Goal: Task Accomplishment & Management: Use online tool/utility

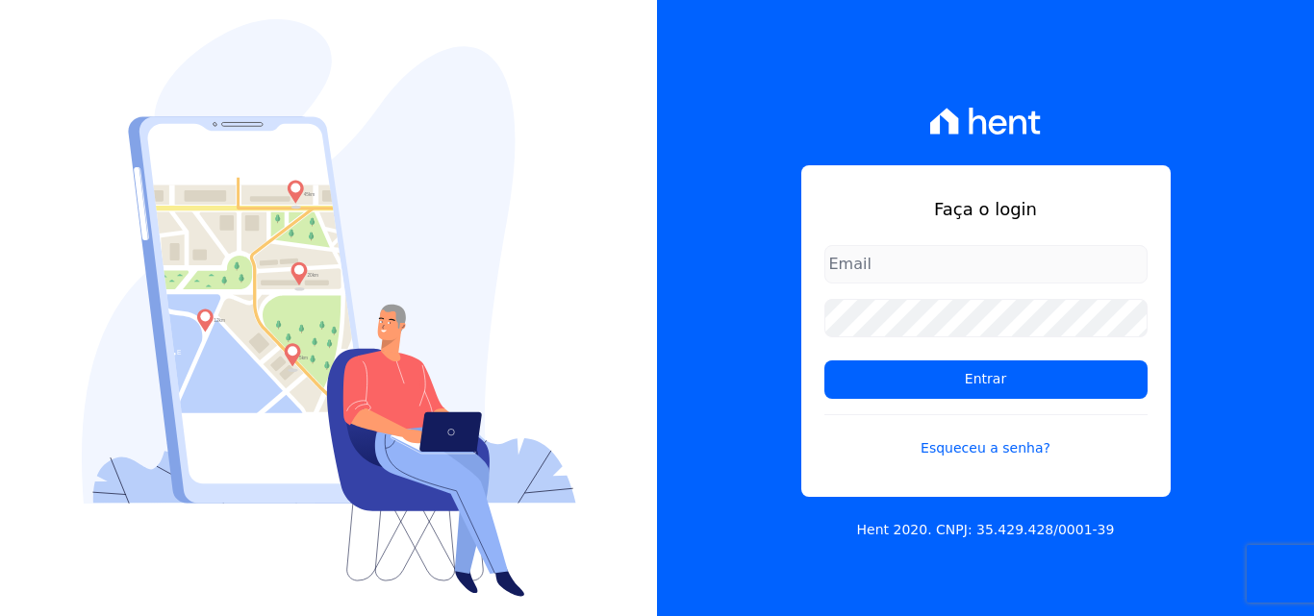
click at [911, 262] on input "email" at bounding box center [985, 264] width 323 height 38
type input "[EMAIL_ADDRESS][DOMAIN_NAME]"
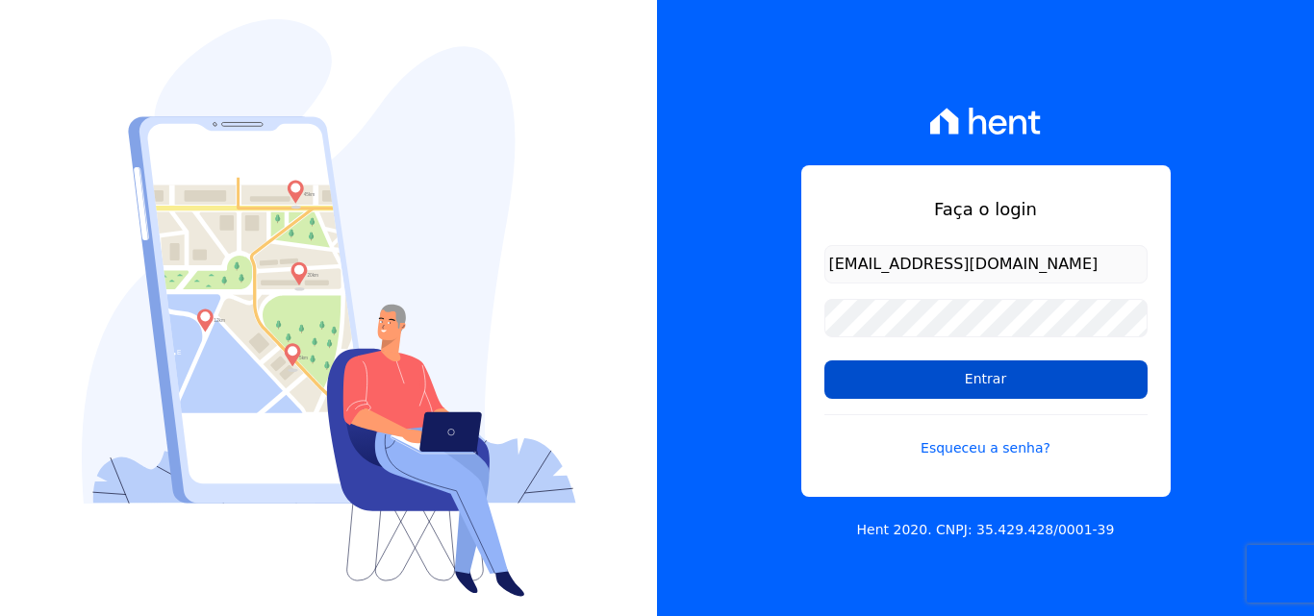
click at [945, 368] on input "Entrar" at bounding box center [985, 380] width 323 height 38
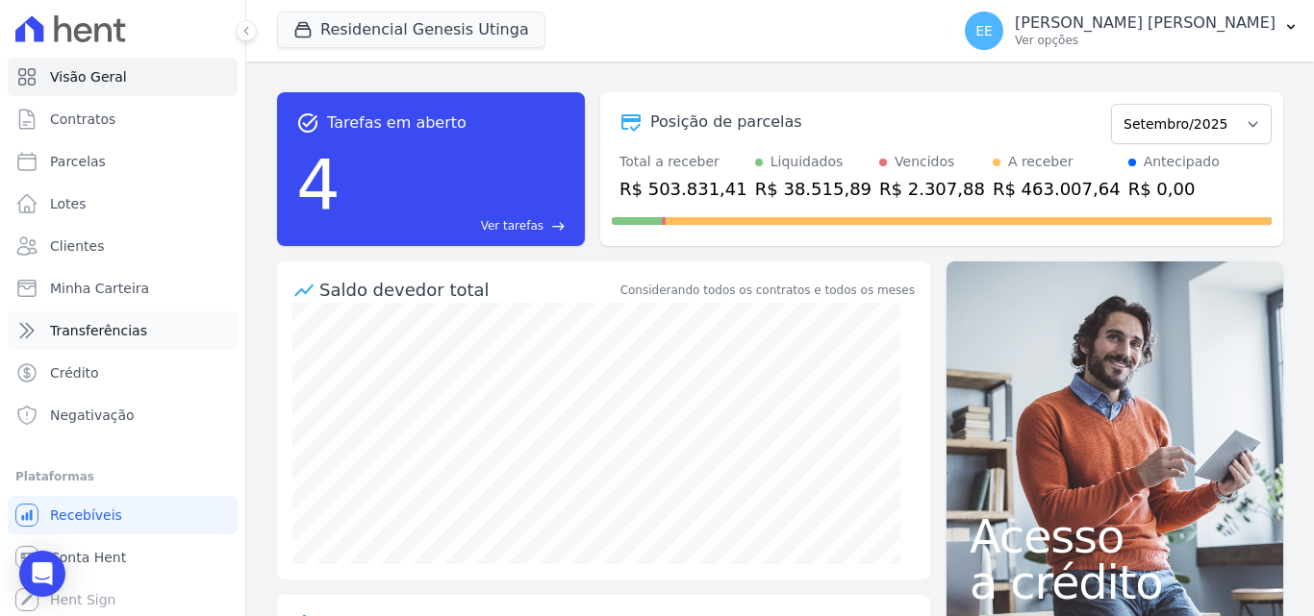
click at [89, 337] on span "Transferências" at bounding box center [98, 330] width 97 height 19
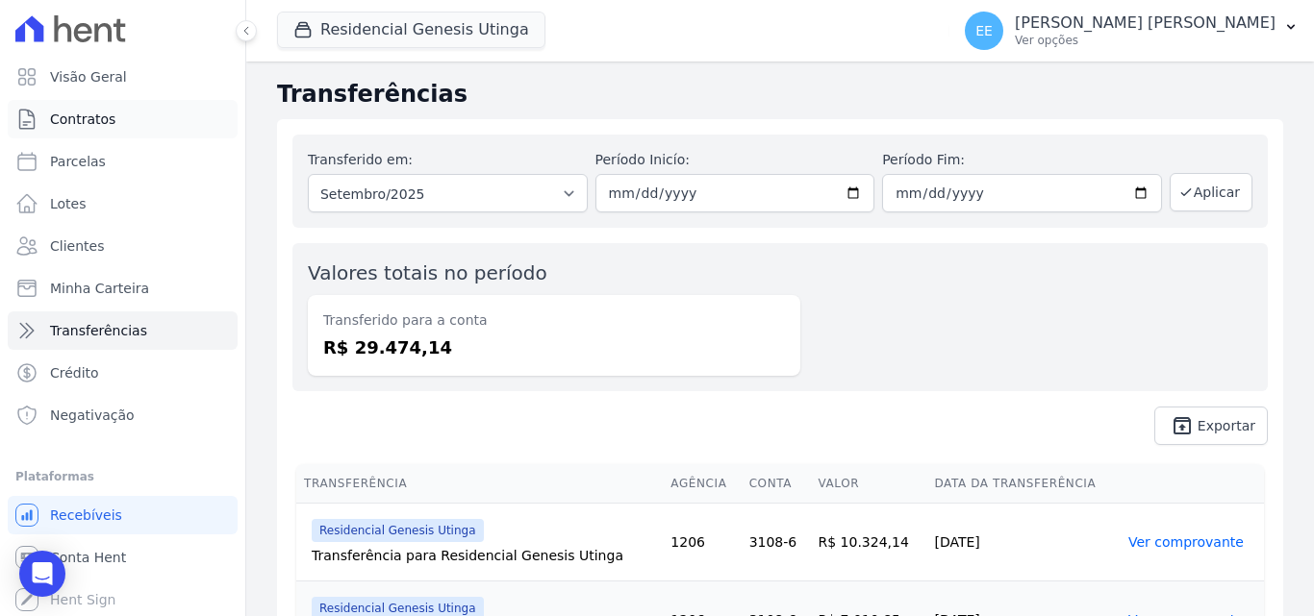
click at [77, 120] on span "Contratos" at bounding box center [82, 119] width 65 height 19
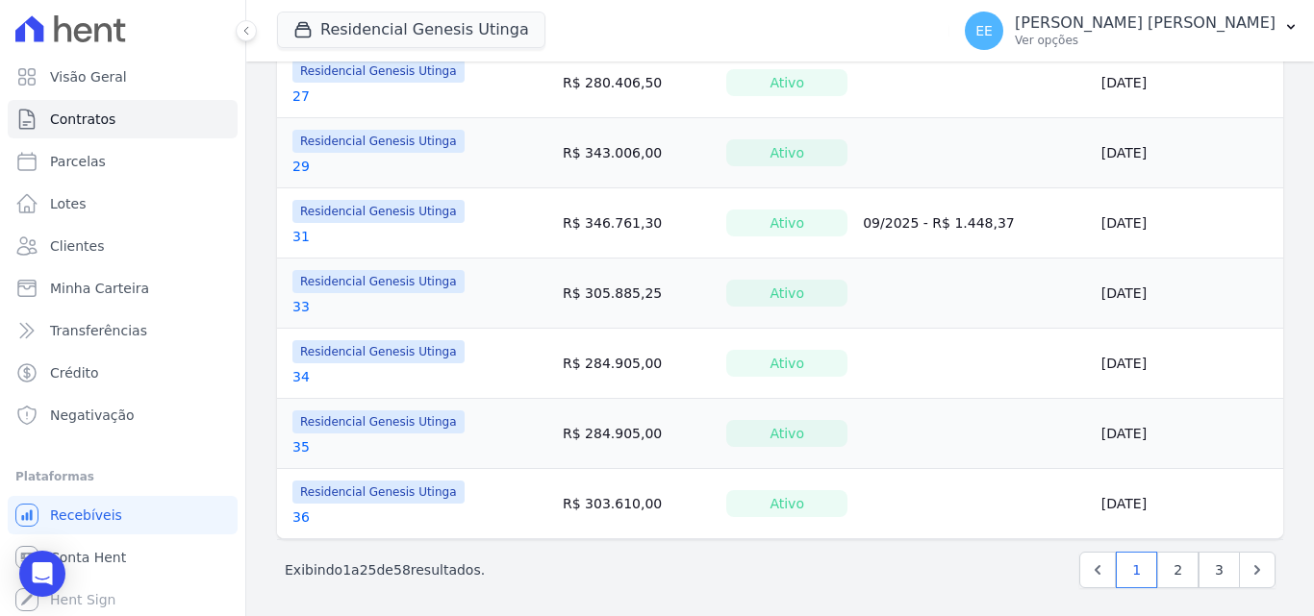
scroll to position [1570, 0]
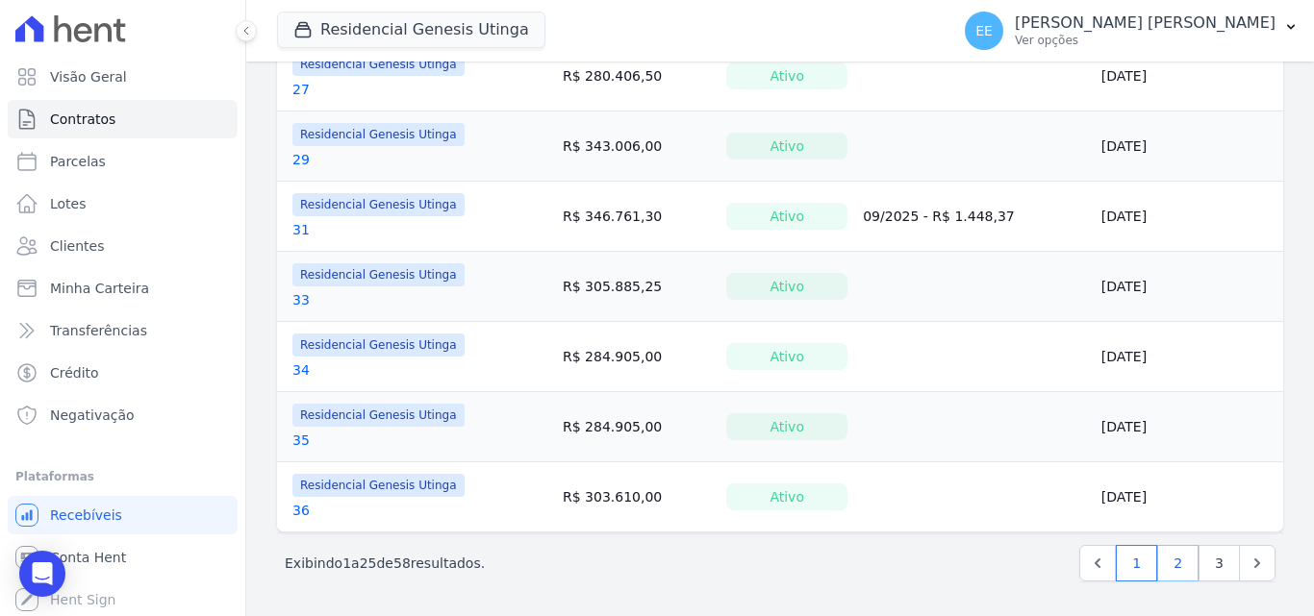
click at [1169, 565] on link "2" at bounding box center [1177, 563] width 41 height 37
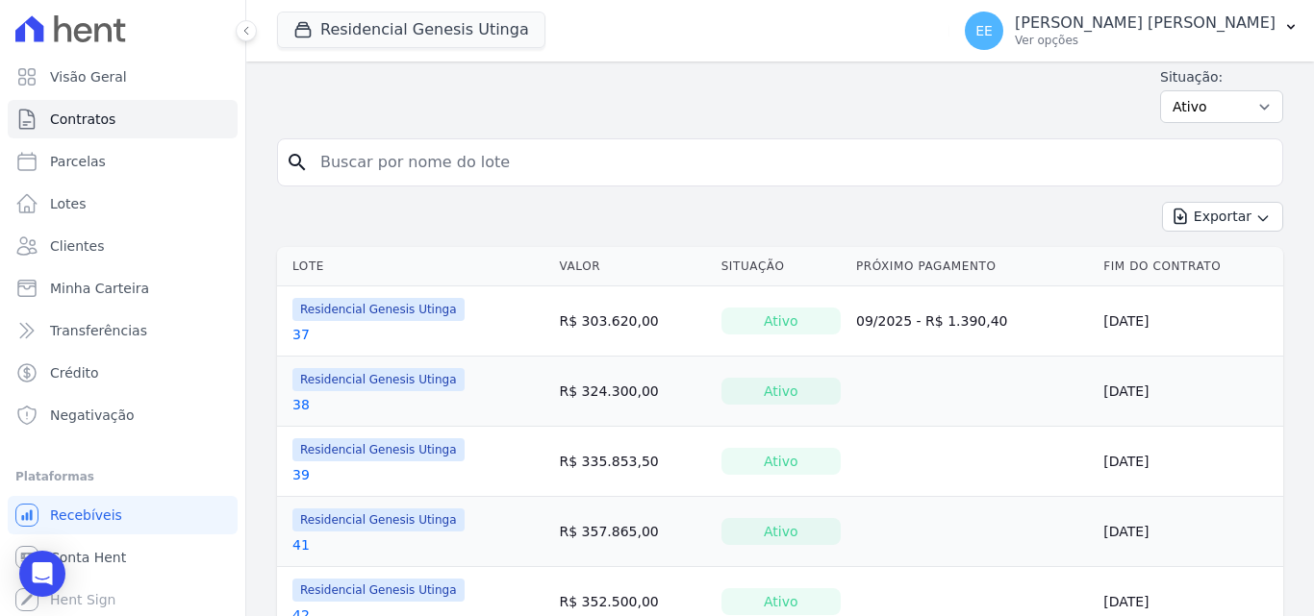
scroll to position [96, 0]
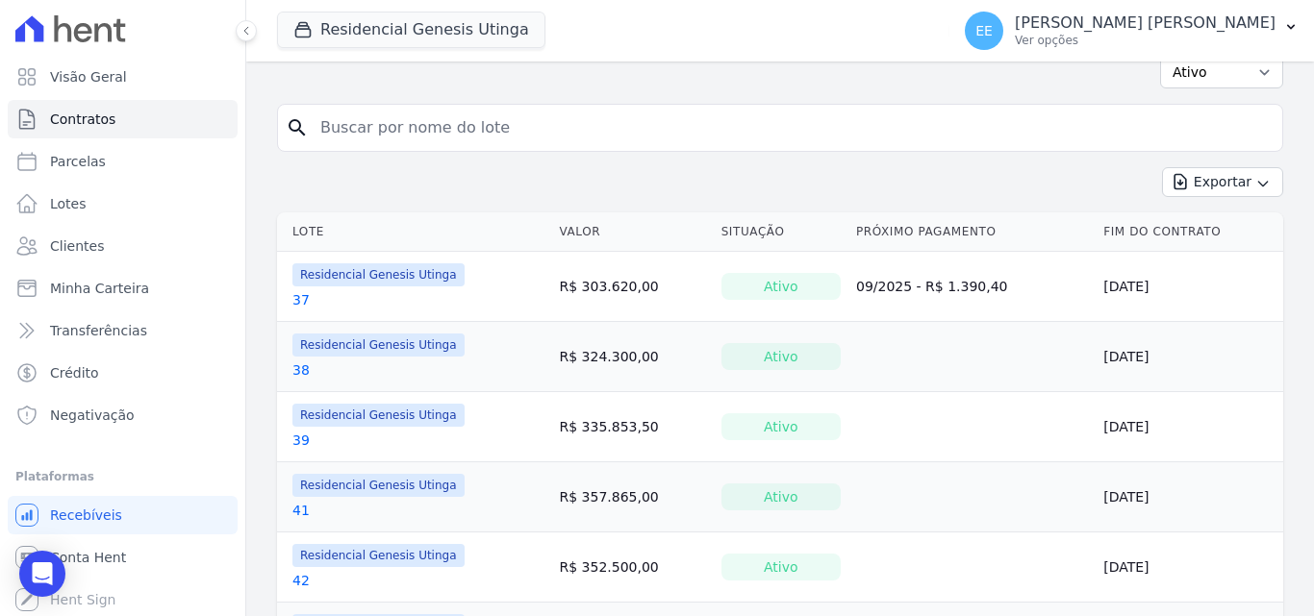
click at [293, 370] on link "38" at bounding box center [300, 370] width 17 height 19
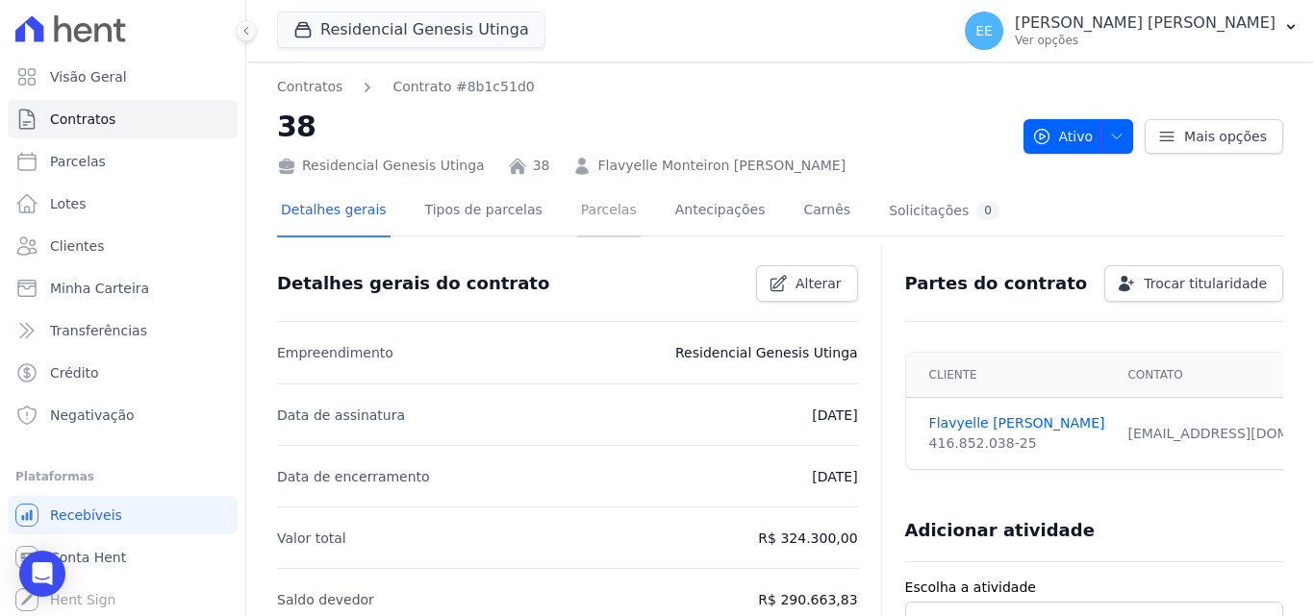
click at [578, 220] on link "Parcelas" at bounding box center [608, 212] width 63 height 51
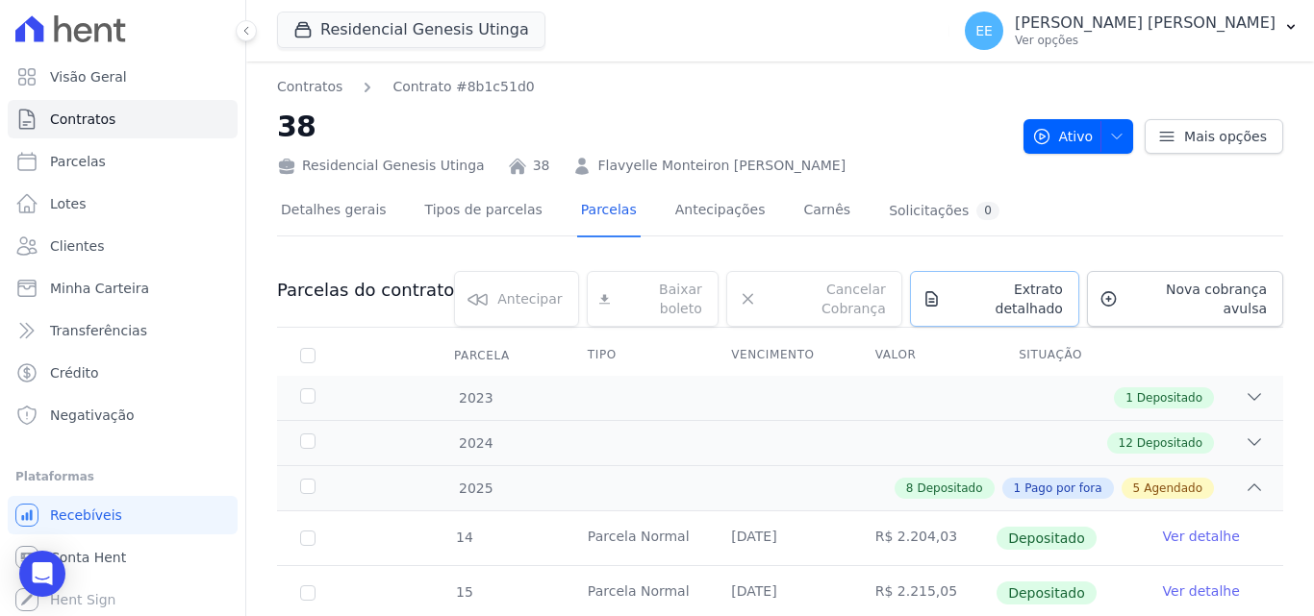
click at [1008, 300] on span "Extrato detalhado" at bounding box center [1005, 299] width 114 height 38
click at [1213, 291] on span "Exportar PDF" at bounding box center [1251, 292] width 101 height 19
